Goal: Task Accomplishment & Management: Manage account settings

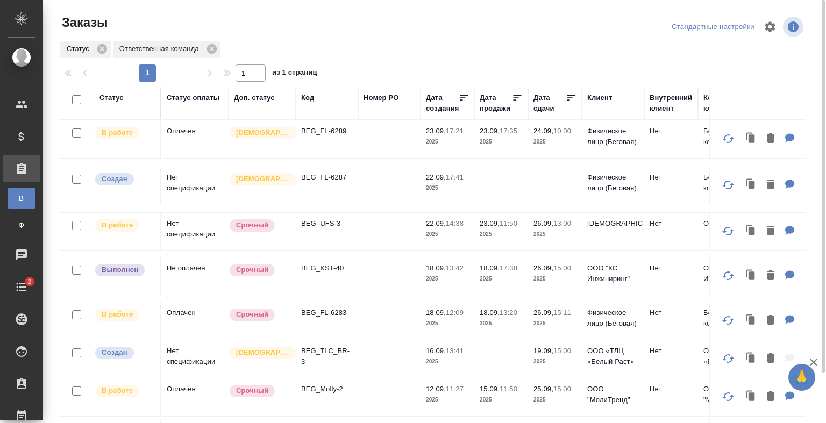
scroll to position [56, 0]
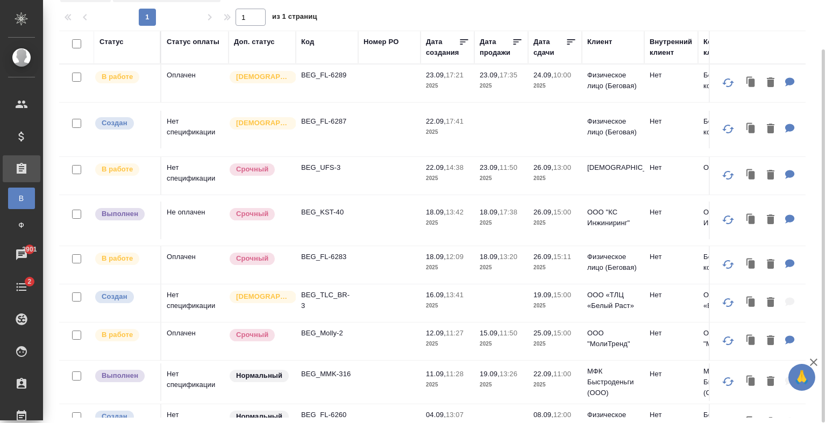
click at [379, 405] on td at bounding box center [389, 424] width 62 height 38
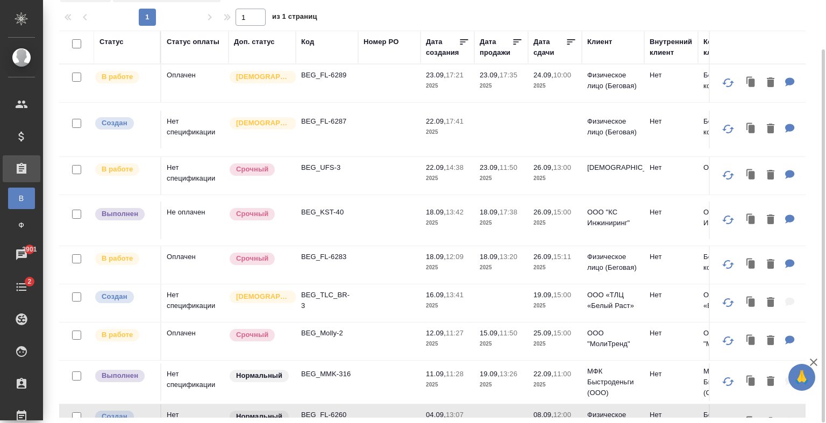
click at [379, 405] on td at bounding box center [389, 424] width 62 height 38
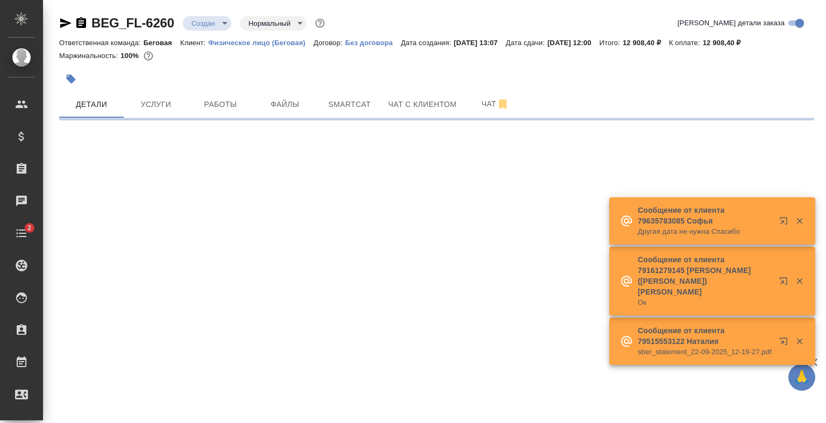
select select "RU"
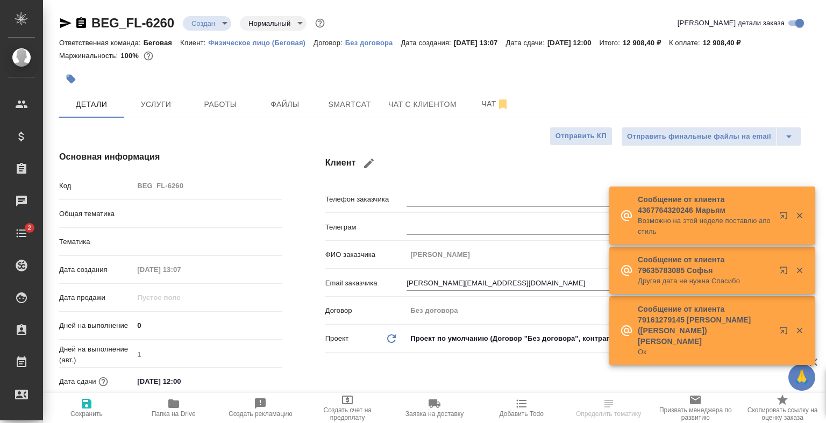
type textarea "x"
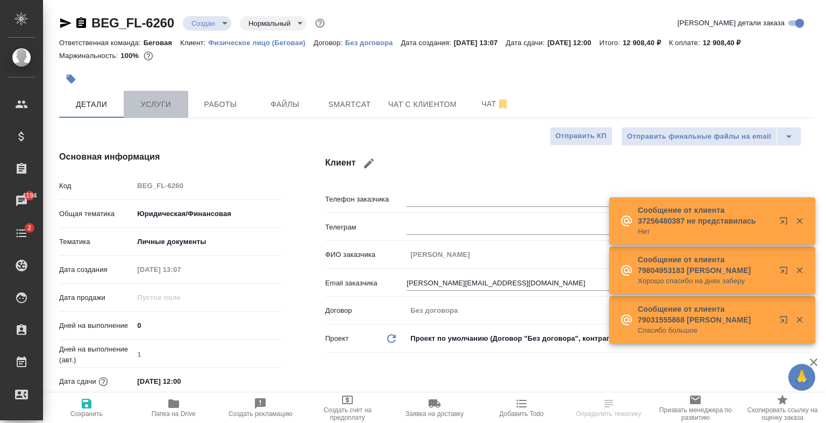
click at [177, 93] on button "Услуги" at bounding box center [156, 104] width 65 height 27
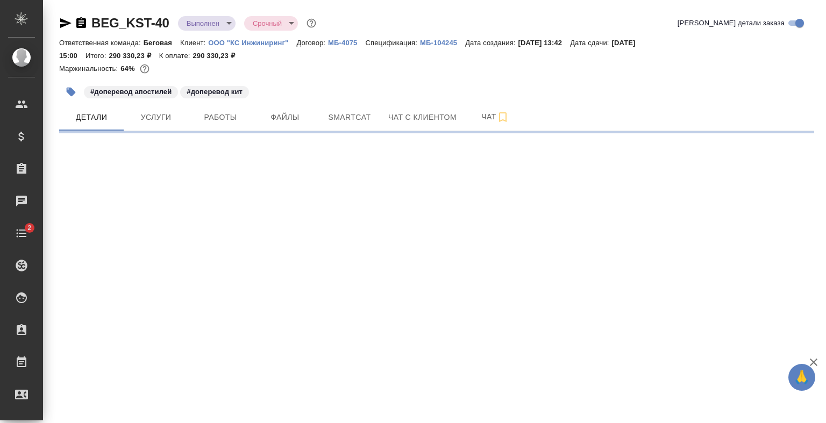
select select "RU"
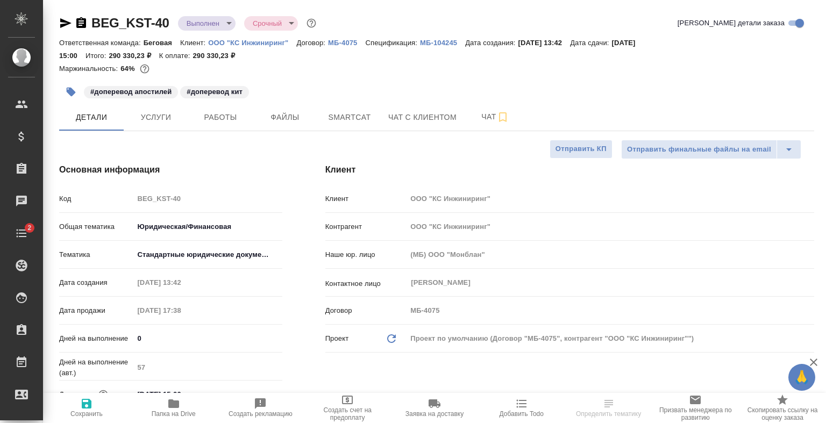
type textarea "x"
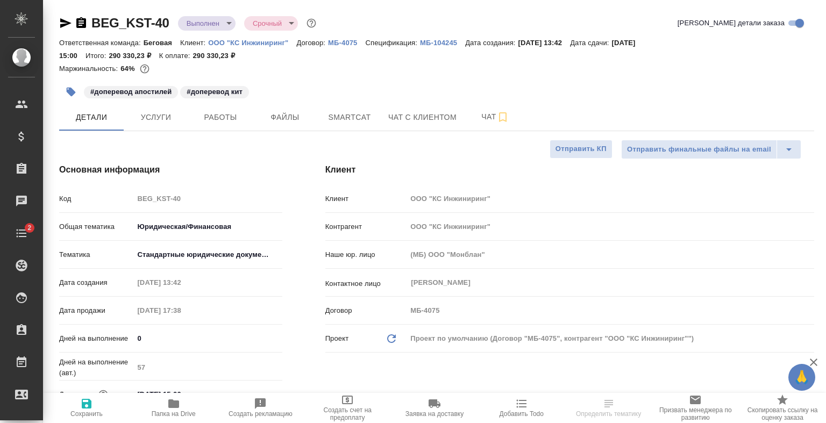
type textarea "x"
click at [480, 108] on button "Чат" at bounding box center [495, 117] width 65 height 27
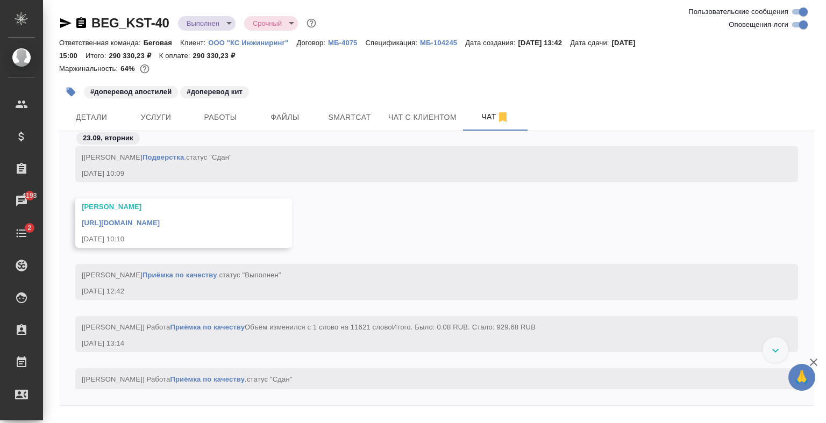
scroll to position [5423, 0]
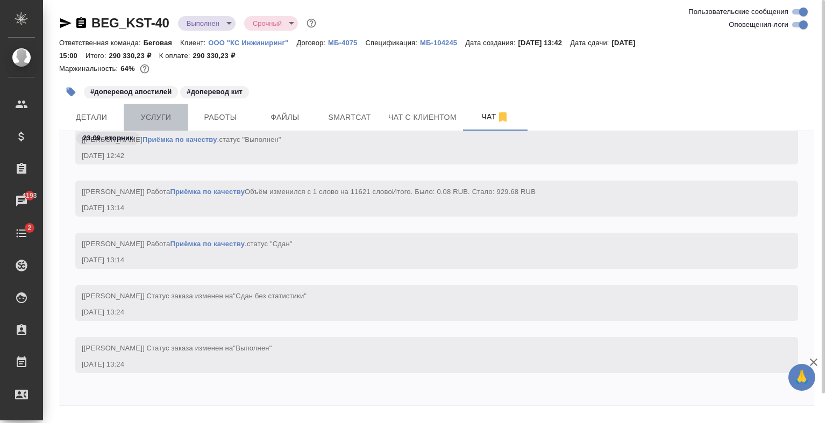
click at [183, 113] on button "Услуги" at bounding box center [156, 117] width 65 height 27
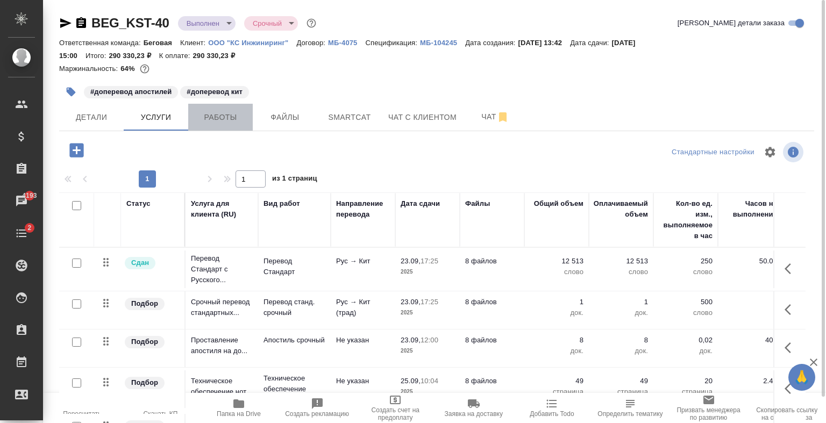
click at [211, 112] on span "Работы" at bounding box center [221, 117] width 52 height 13
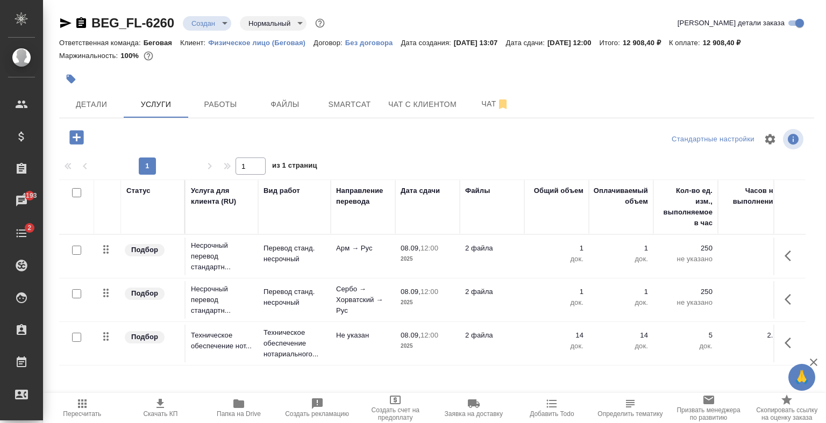
click at [351, 355] on td "Не указан" at bounding box center [363, 344] width 65 height 38
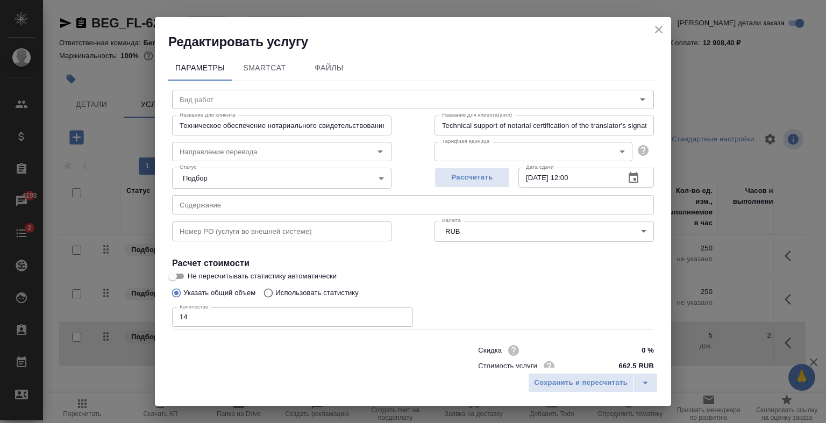
type input "Техническое обеспечение нотариального свидетельствования подлинности подписи пе…"
type input "Не указан"
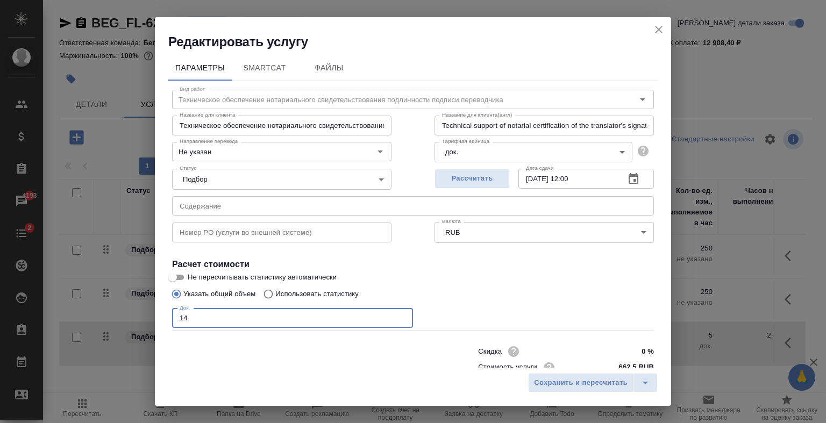
click at [203, 312] on input "14" at bounding box center [292, 318] width 241 height 19
type input "1"
type input "2"
click at [563, 390] on div "Сохранить и пересчитать" at bounding box center [593, 382] width 130 height 19
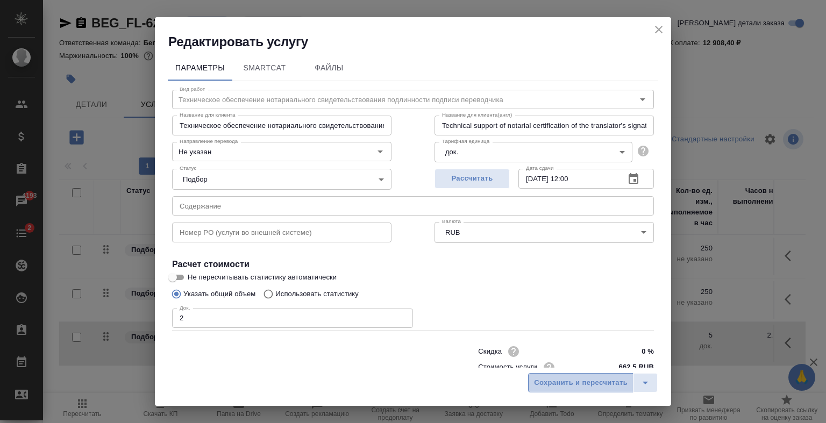
click at [563, 390] on button "Сохранить и пересчитать" at bounding box center [580, 382] width 105 height 19
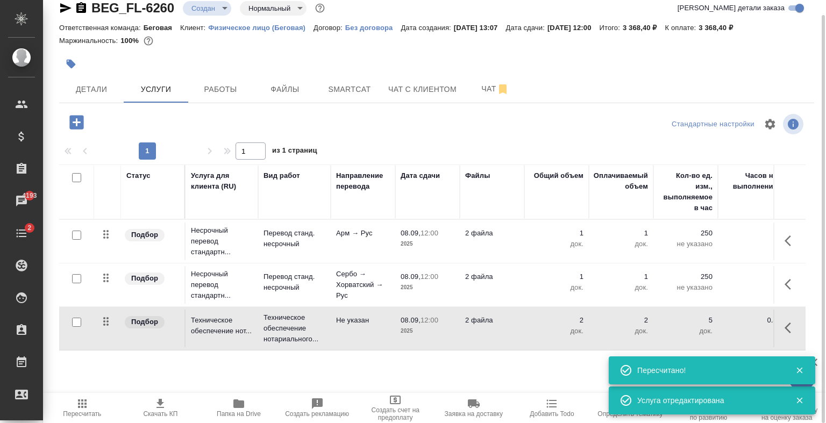
scroll to position [15, 0]
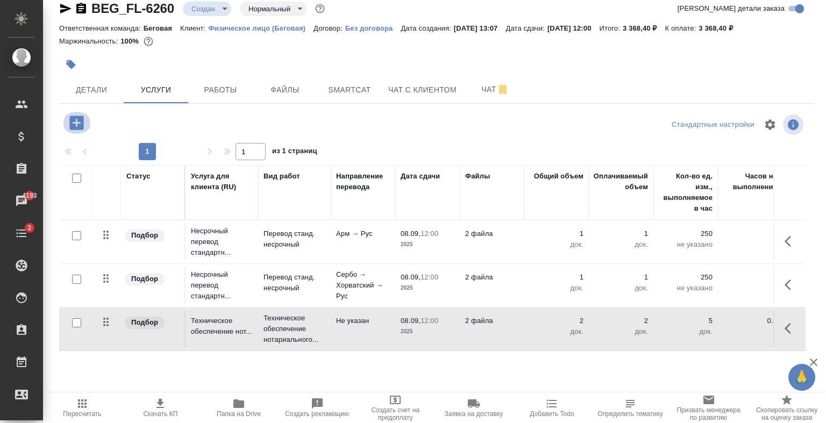
click at [71, 127] on icon "button" at bounding box center [76, 123] width 14 height 14
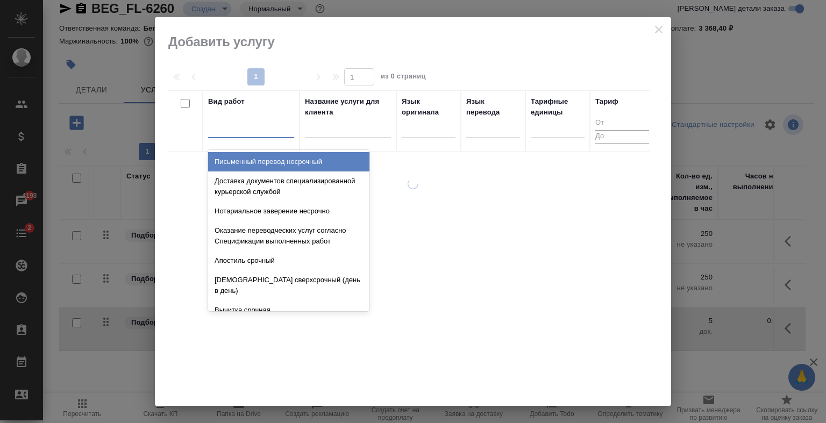
click at [276, 130] on div at bounding box center [251, 127] width 86 height 16
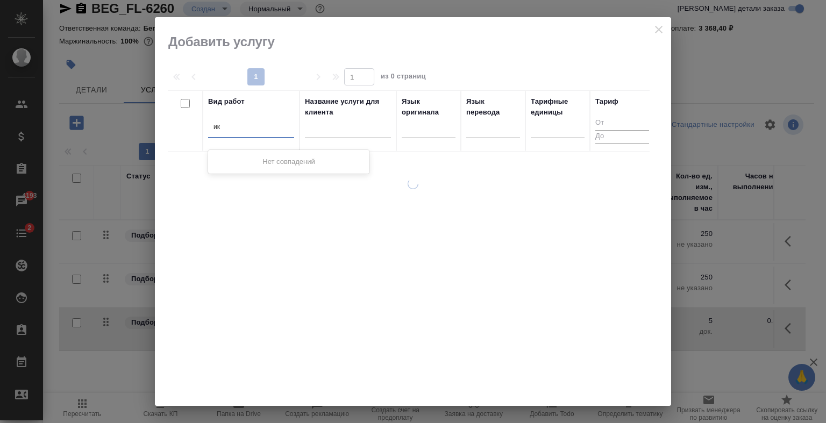
type input "и"
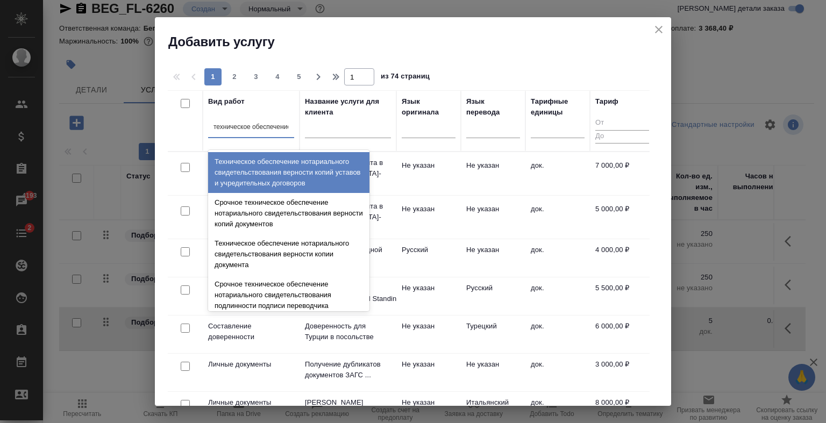
type input "техническое обеспечение"
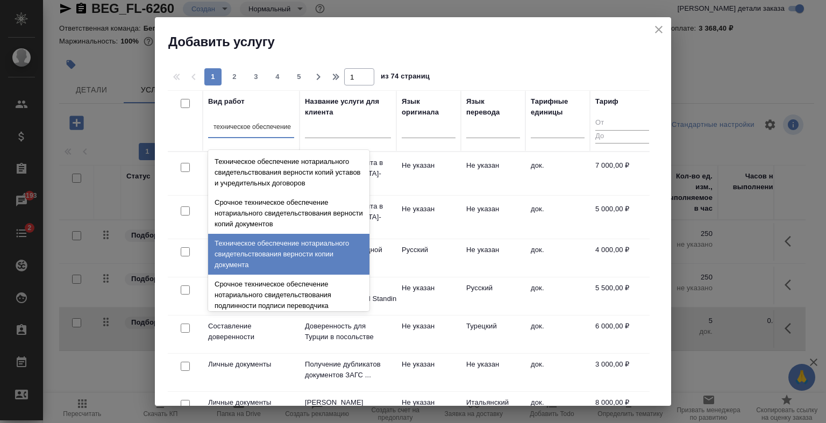
click at [301, 256] on div "Техническое обеспечение нотариального свидетельствования верности копии докумен…" at bounding box center [288, 254] width 161 height 41
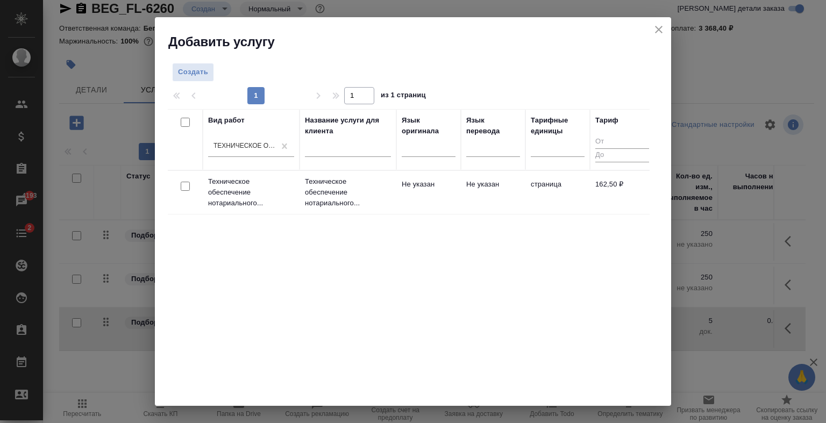
click at [459, 210] on td "Не указан" at bounding box center [429, 193] width 65 height 38
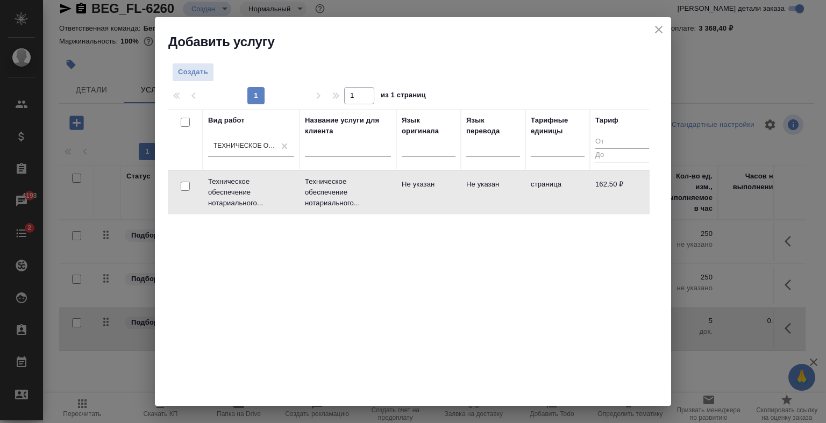
click at [459, 210] on td "Не указан" at bounding box center [429, 193] width 65 height 38
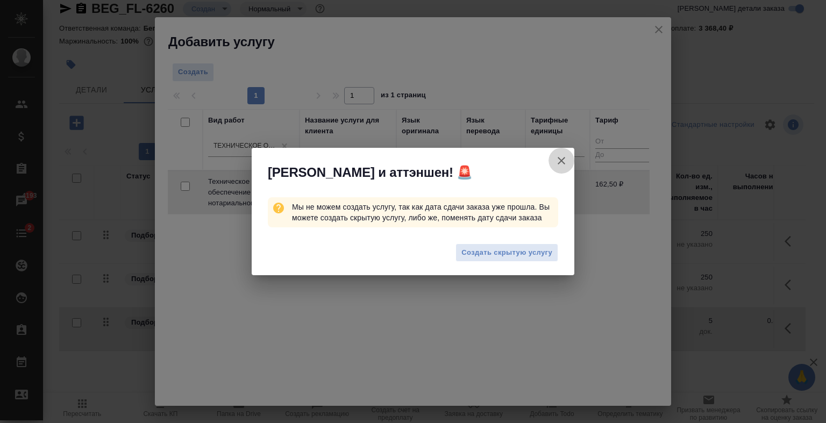
click at [557, 155] on icon "button" at bounding box center [561, 160] width 13 height 13
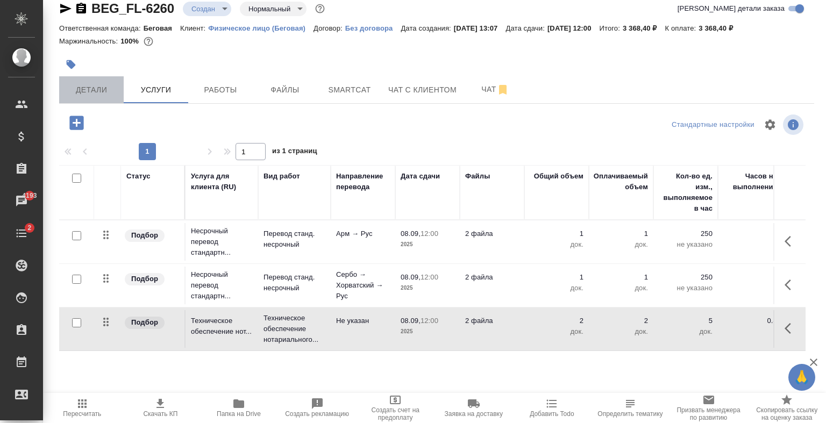
click at [108, 97] on button "Детали" at bounding box center [91, 89] width 65 height 27
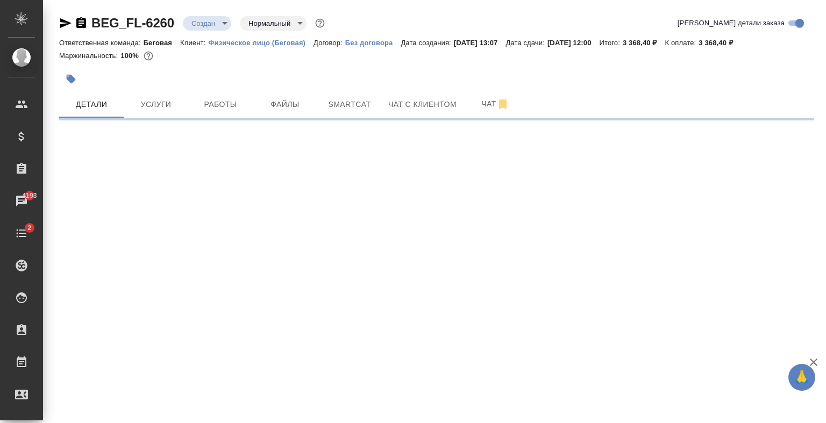
select select "RU"
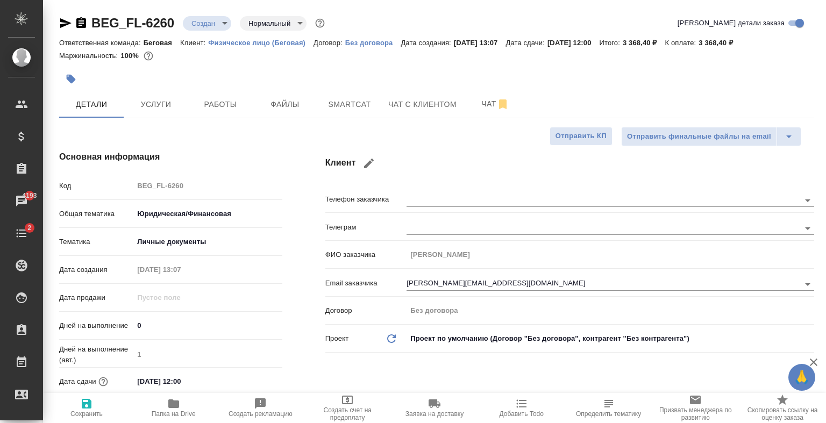
type textarea "x"
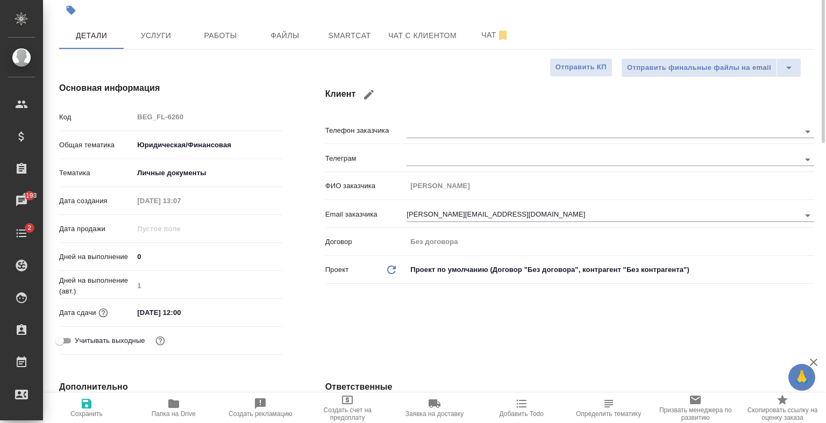
scroll to position [81, 0]
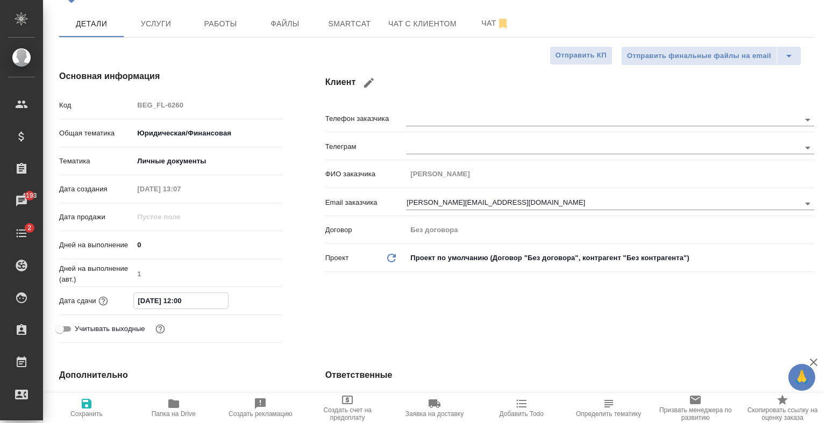
click at [204, 299] on input "[DATE] 12:00" at bounding box center [181, 301] width 94 height 16
click at [253, 303] on icon "button" at bounding box center [251, 300] width 10 height 11
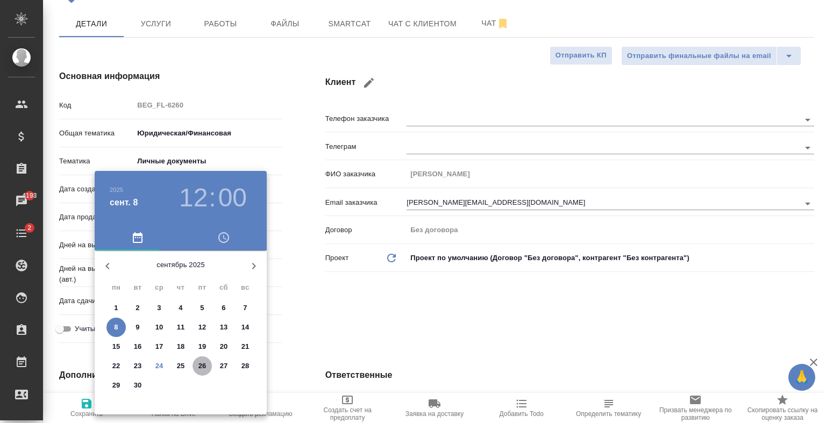
click at [207, 367] on span "26" at bounding box center [202, 366] width 19 height 11
type input "[DATE] 12:00"
type textarea "x"
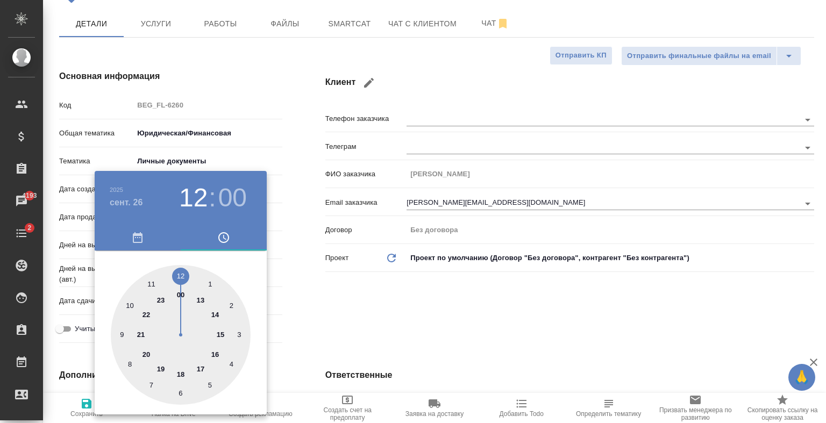
click at [310, 307] on div at bounding box center [413, 211] width 826 height 423
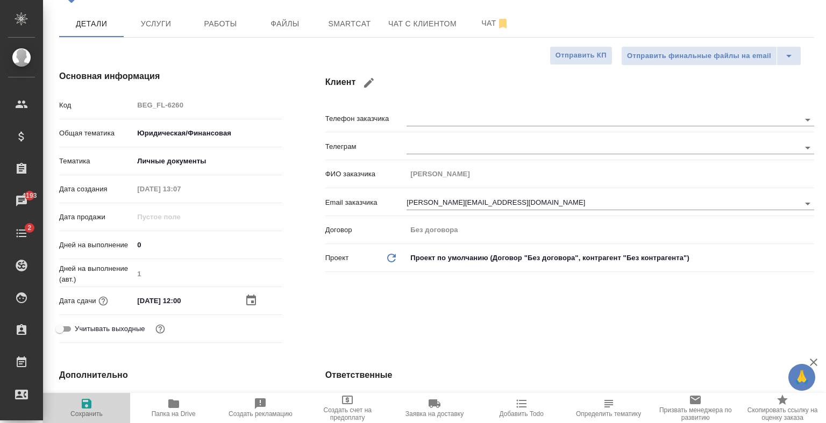
click at [90, 398] on icon "button" at bounding box center [86, 404] width 13 height 13
type textarea "x"
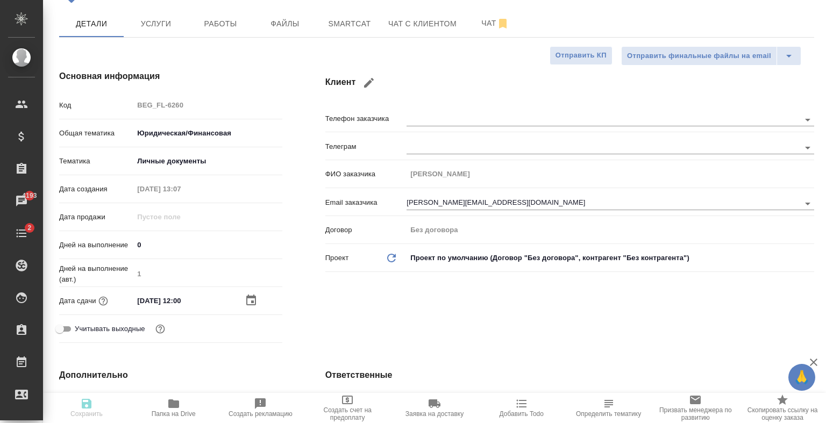
type textarea "x"
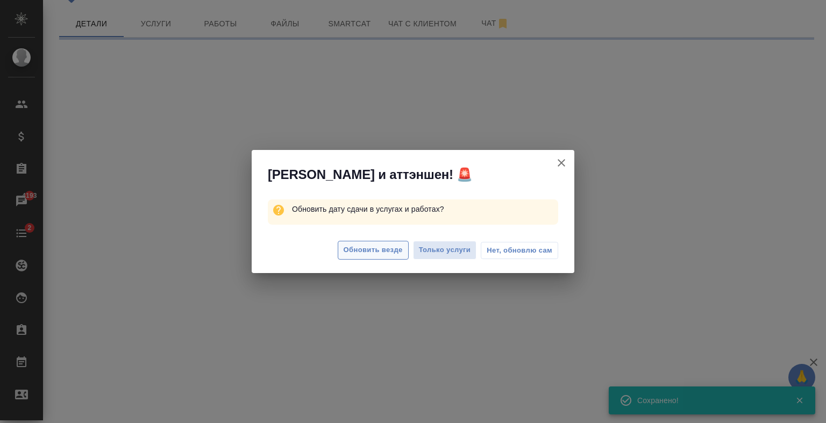
click at [396, 244] on span "Обновить везде" at bounding box center [373, 250] width 59 height 12
select select "RU"
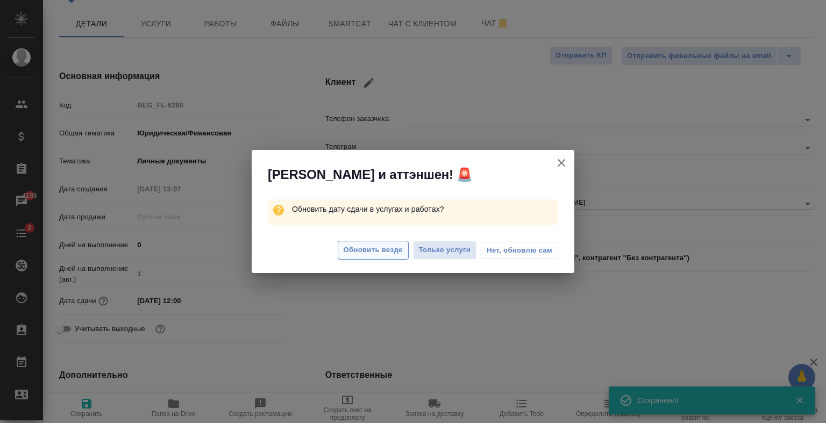
type textarea "x"
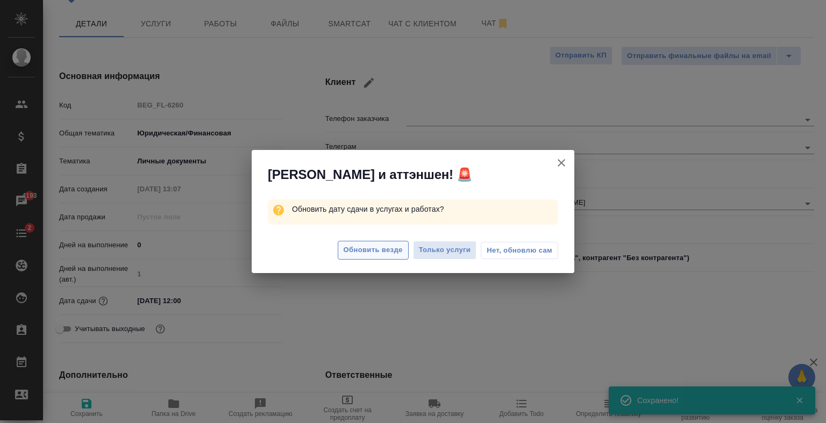
type textarea "x"
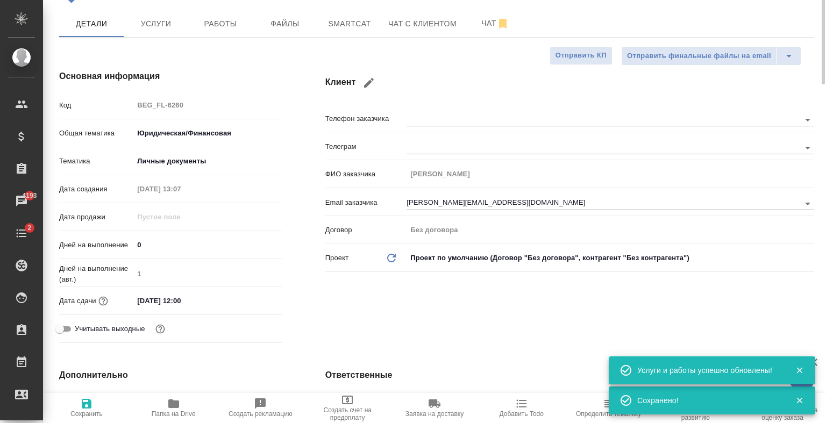
scroll to position [0, 0]
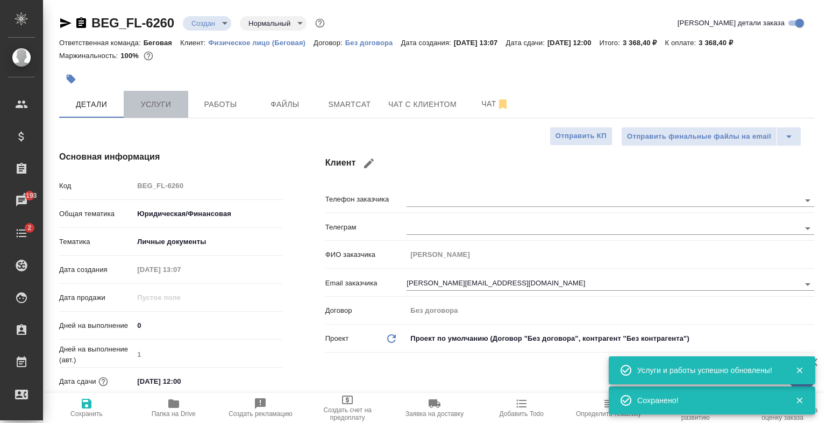
click at [178, 100] on span "Услуги" at bounding box center [156, 104] width 52 height 13
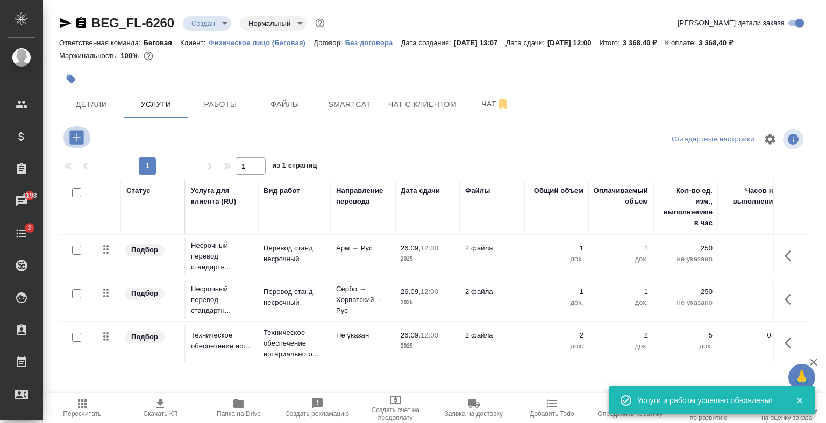
click at [75, 135] on icon "button" at bounding box center [76, 137] width 14 height 14
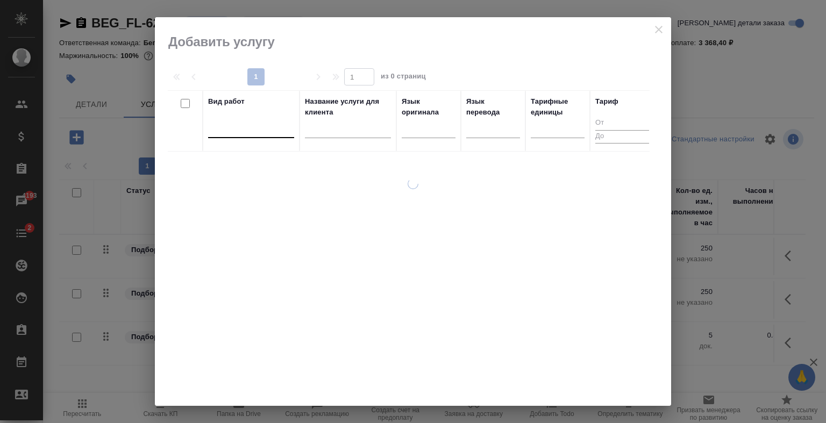
click at [227, 127] on div at bounding box center [251, 127] width 86 height 16
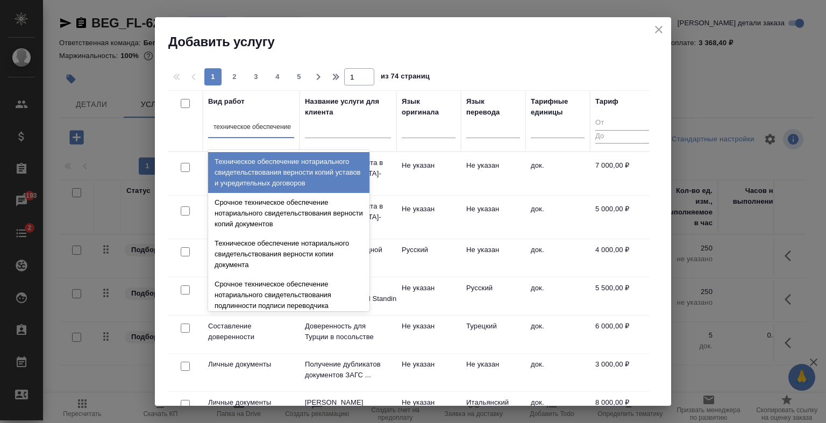
type input "техническое обеспечение"
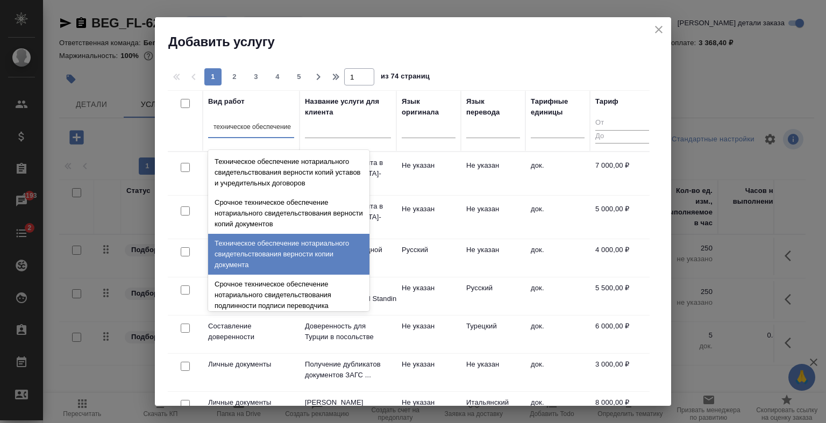
click at [325, 261] on div "Техническое обеспечение нотариального свидетельствования верности копии докумен…" at bounding box center [288, 254] width 161 height 41
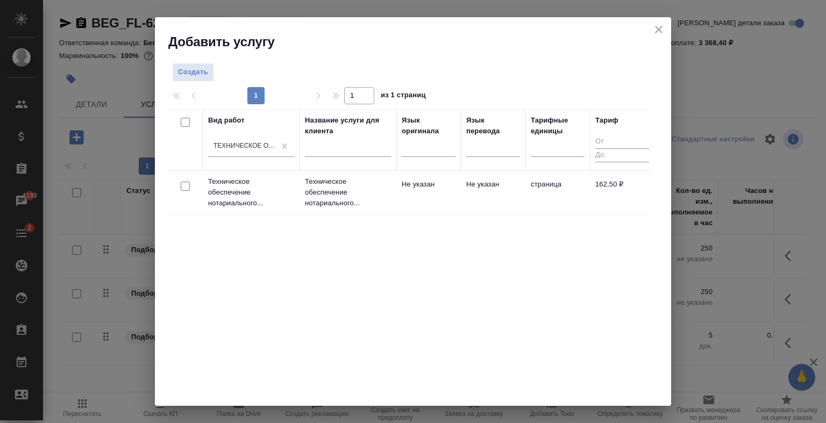
click at [473, 197] on td "Не указан" at bounding box center [493, 193] width 65 height 38
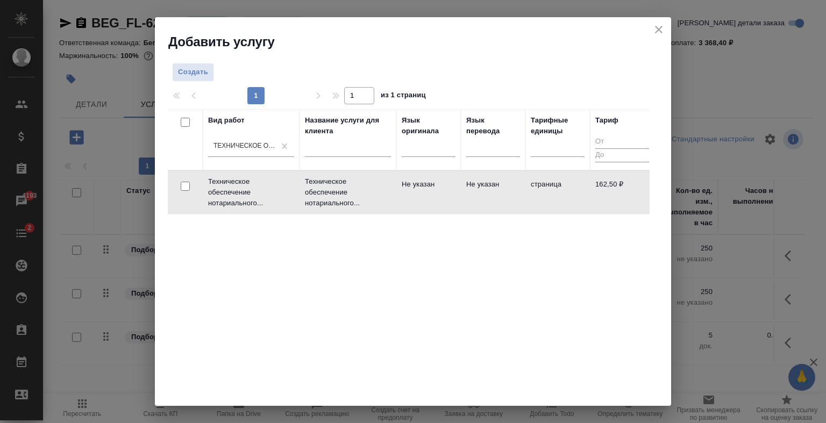
click at [473, 197] on td "Не указан" at bounding box center [493, 193] width 65 height 38
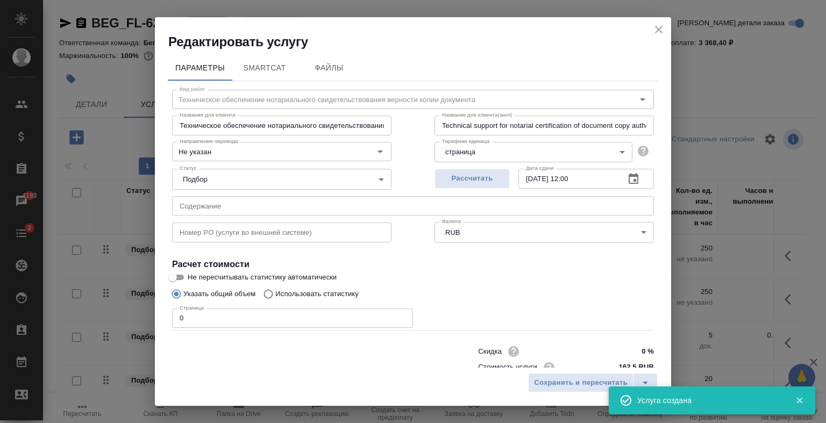
click at [184, 322] on input "0" at bounding box center [292, 318] width 241 height 19
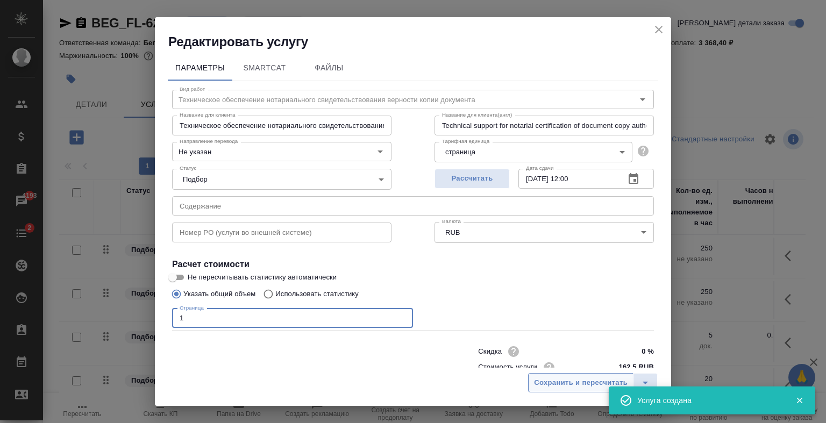
type input "1"
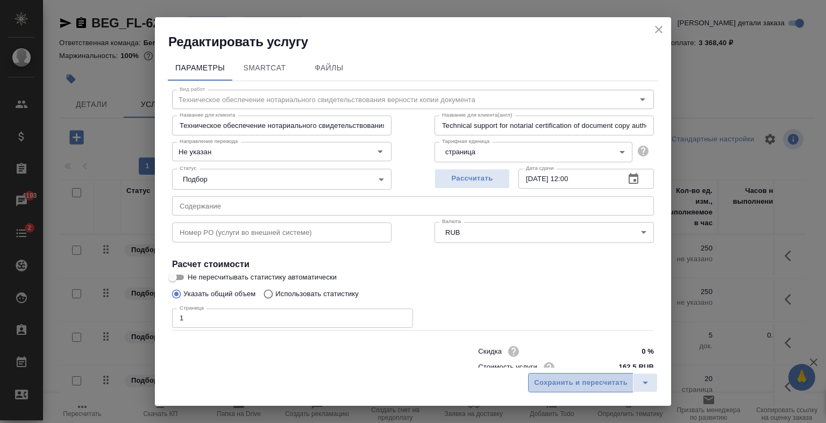
click at [557, 385] on span "Сохранить и пересчитать" at bounding box center [581, 383] width 94 height 12
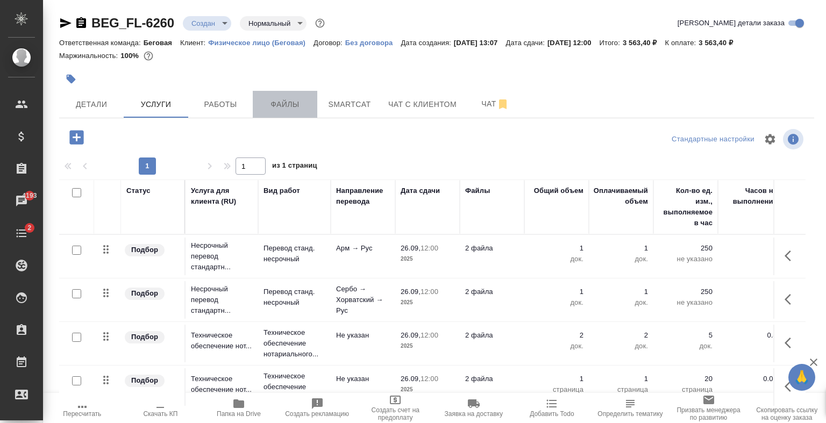
click at [291, 113] on button "Файлы" at bounding box center [285, 104] width 65 height 27
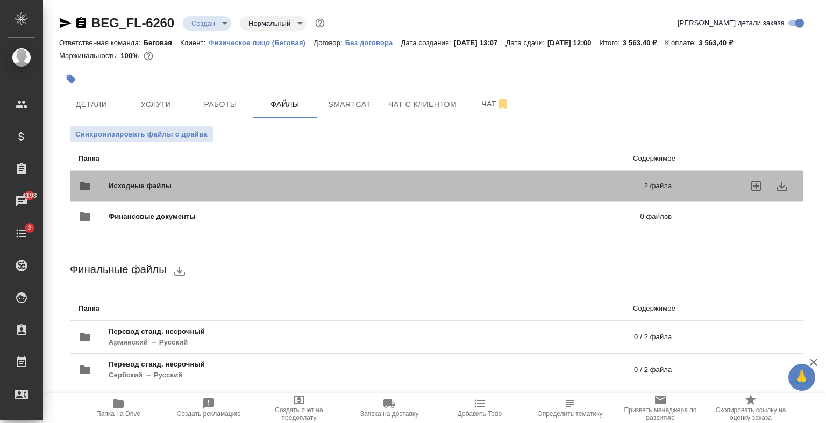
click at [441, 175] on div "Исходные файлы 2 файла" at bounding box center [375, 186] width 593 height 26
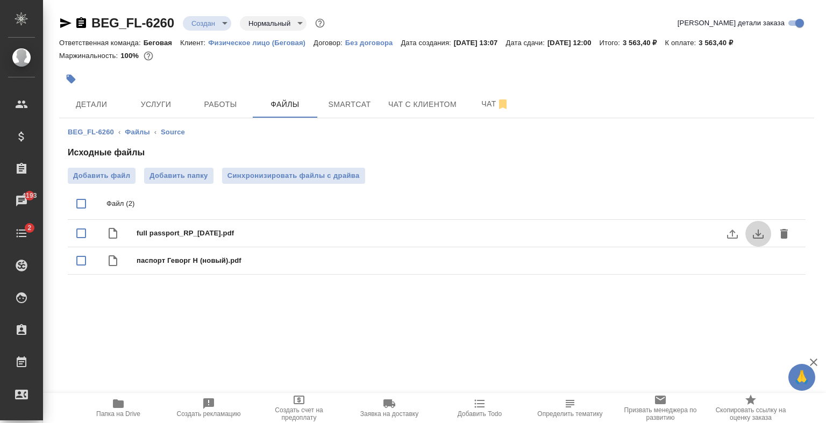
click at [752, 232] on icon "download" at bounding box center [758, 234] width 13 height 13
click at [750, 267] on button "download" at bounding box center [759, 262] width 26 height 26
click at [181, 98] on span "Услуги" at bounding box center [156, 104] width 52 height 13
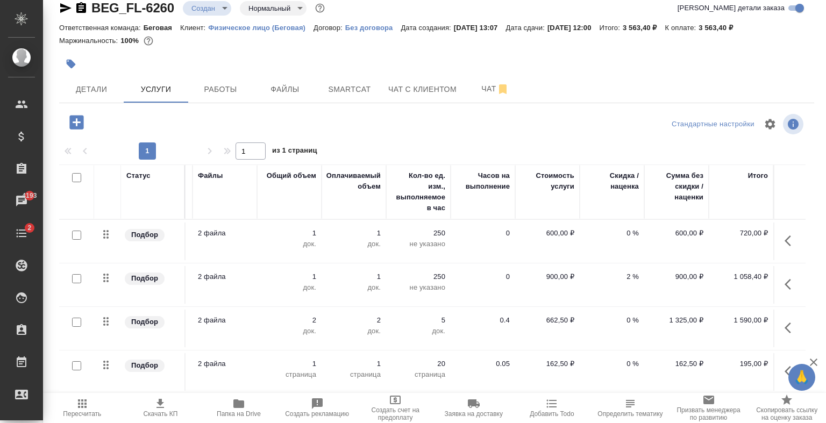
scroll to position [5, 0]
